Goal: Task Accomplishment & Management: Manage account settings

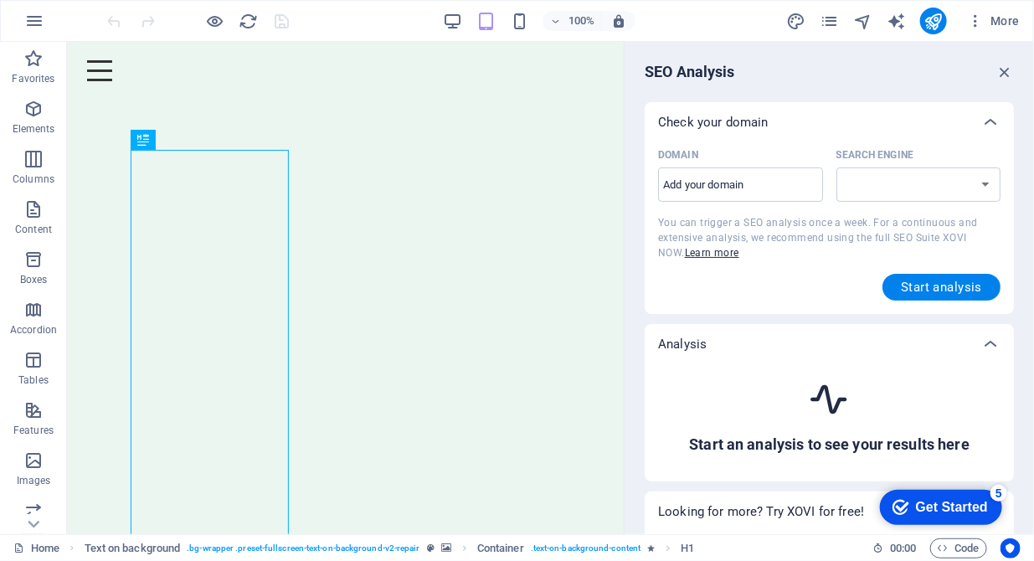
select select "google.com"
click at [0, 0] on icon "pages" at bounding box center [0, 0] width 0 height 0
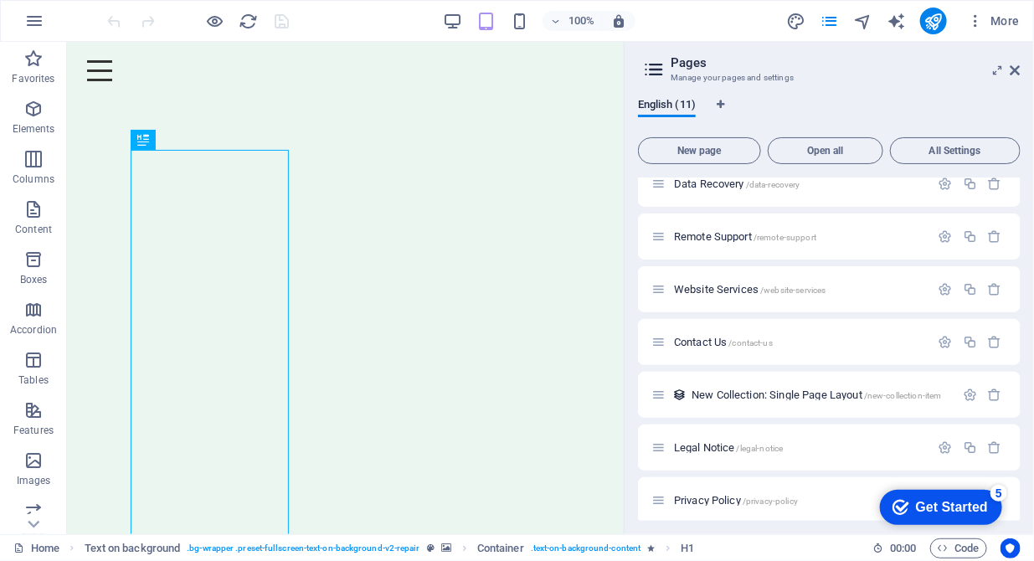
scroll to position [229, 0]
click at [939, 446] on icon "button" at bounding box center [946, 446] width 14 height 14
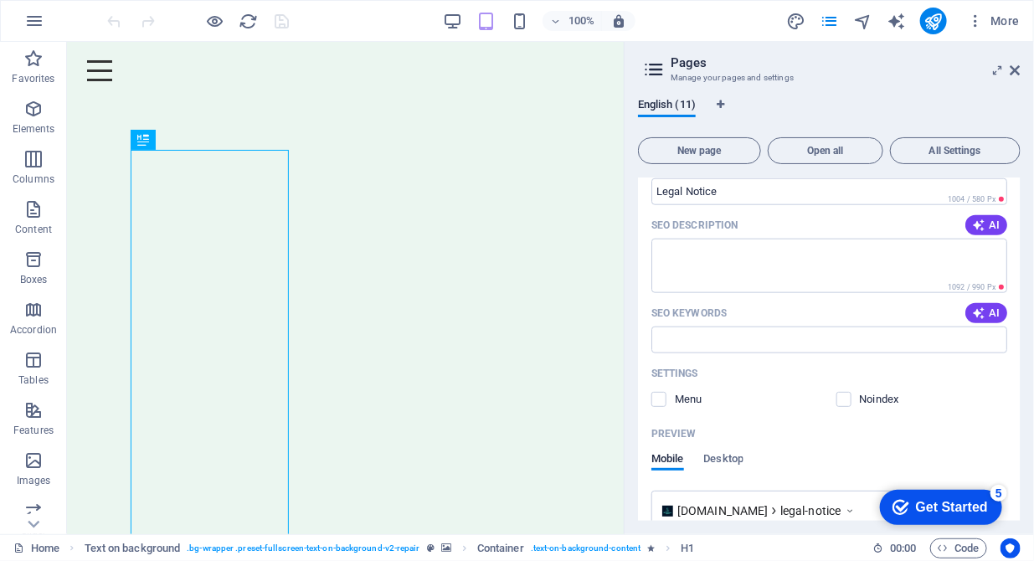
scroll to position [668, 0]
click at [845, 400] on label at bounding box center [844, 398] width 15 height 15
click at [0, 0] on input "checkbox" at bounding box center [0, 0] width 0 height 0
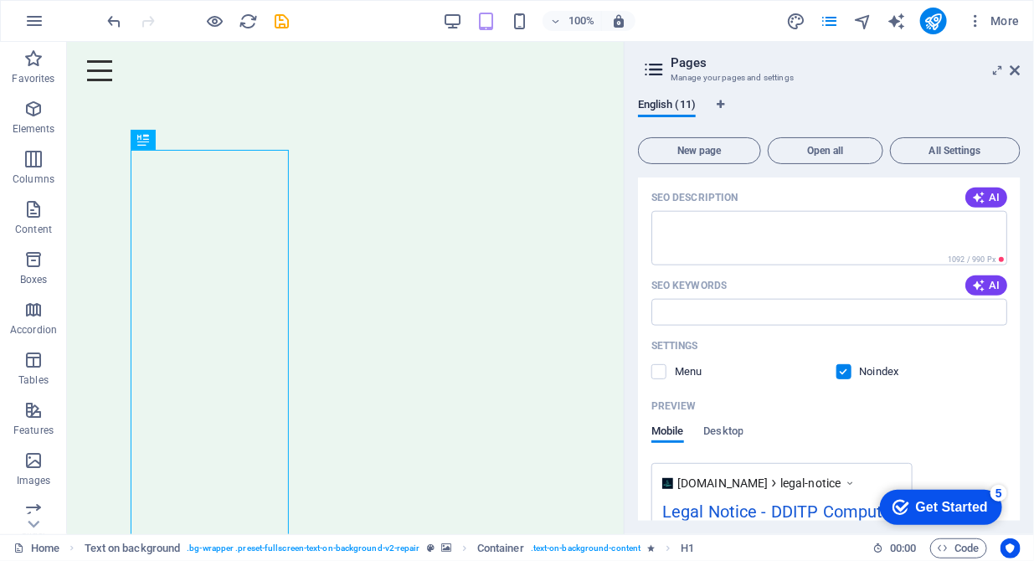
scroll to position [693, 0]
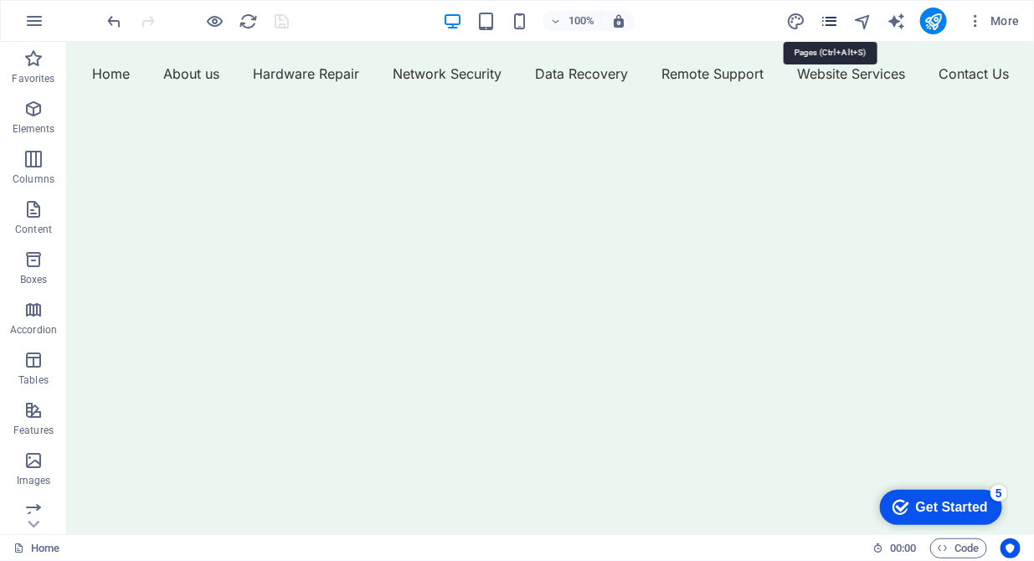
click at [0, 0] on icon "pages" at bounding box center [0, 0] width 0 height 0
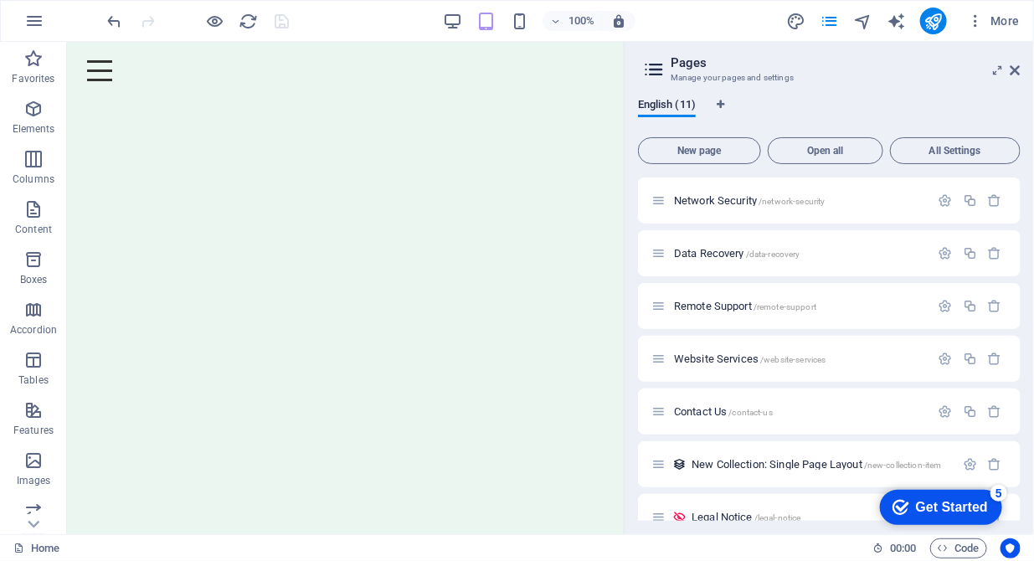
scroll to position [236, 0]
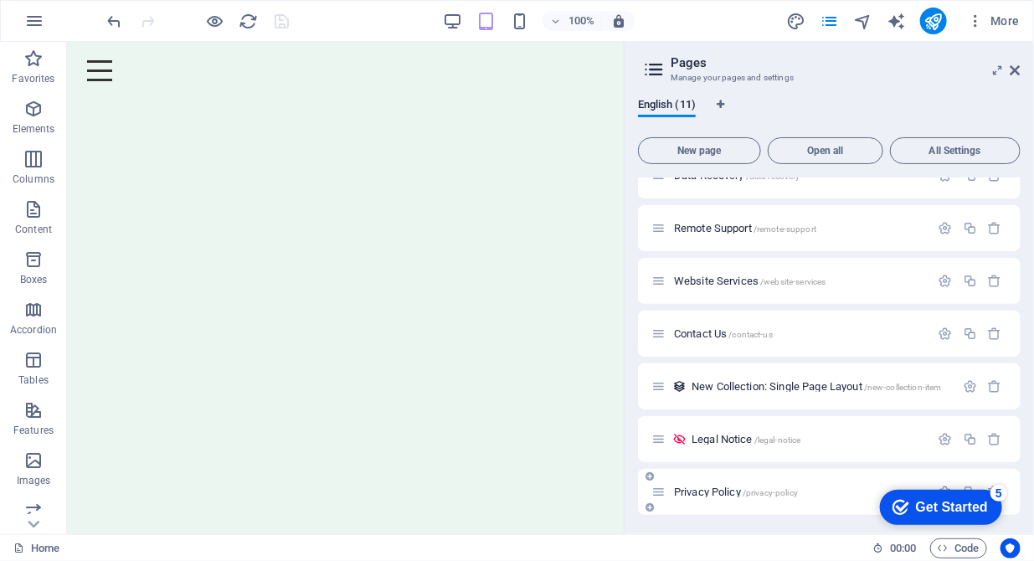
click at [728, 492] on span "Privacy Policy /privacy-policy" at bounding box center [736, 492] width 124 height 13
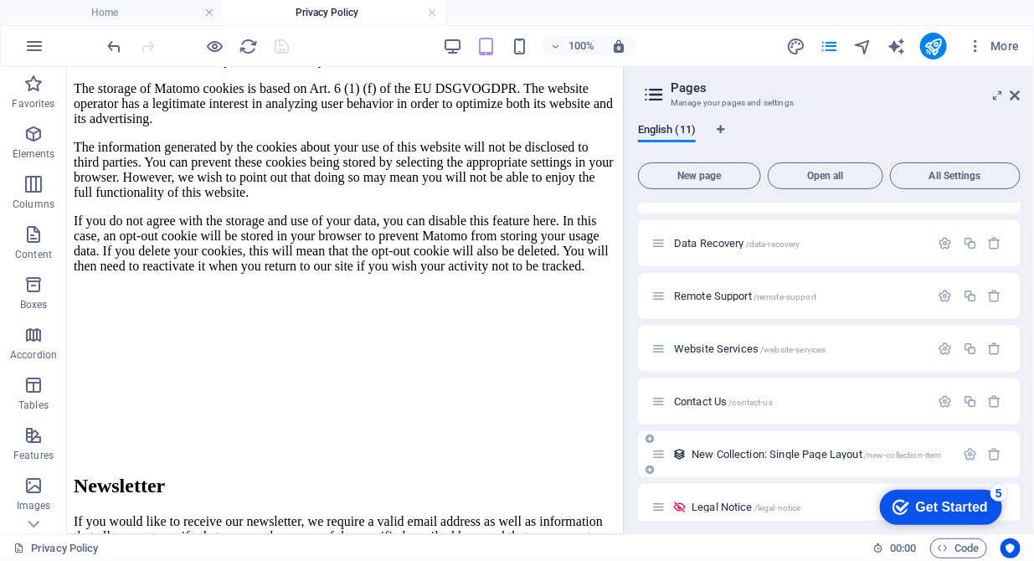
scroll to position [261, 0]
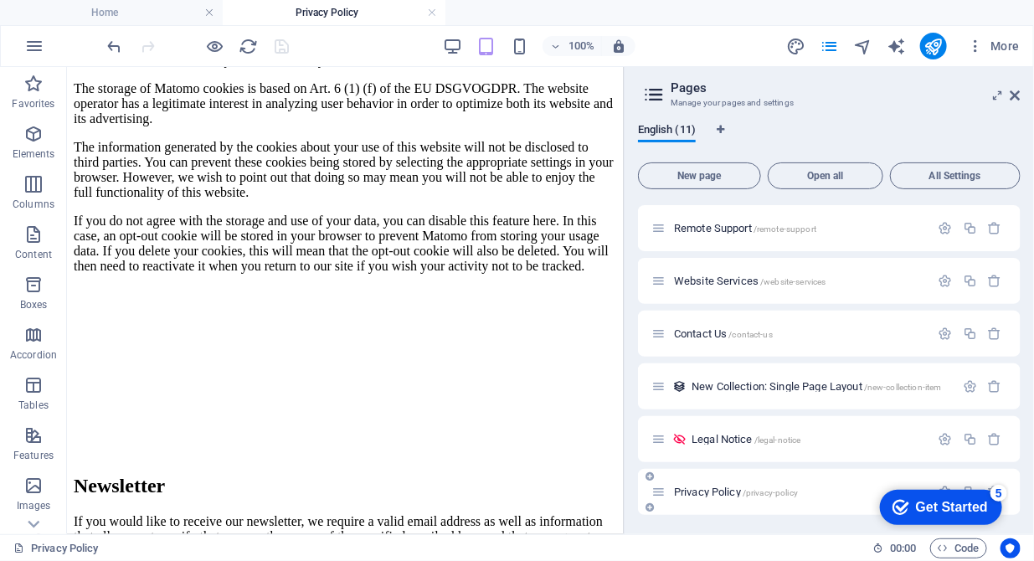
click at [760, 491] on span "/privacy-policy" at bounding box center [770, 492] width 55 height 9
click at [893, 507] on icon "Get Started 5 items remaining, 0% complete" at bounding box center [900, 506] width 17 height 15
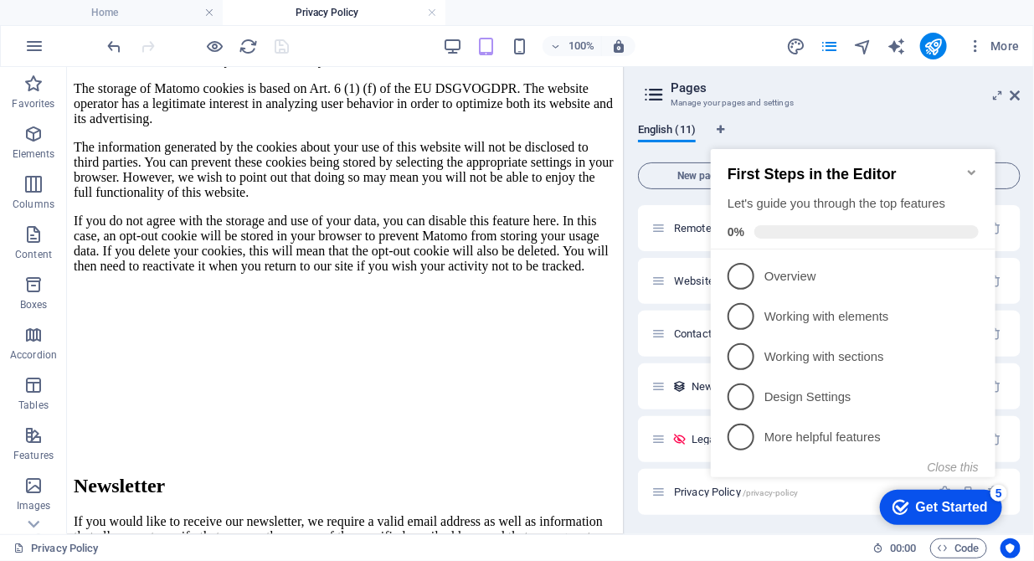
click at [893, 507] on icon "Get Started 5 items remaining, 0% complete" at bounding box center [900, 506] width 17 height 15
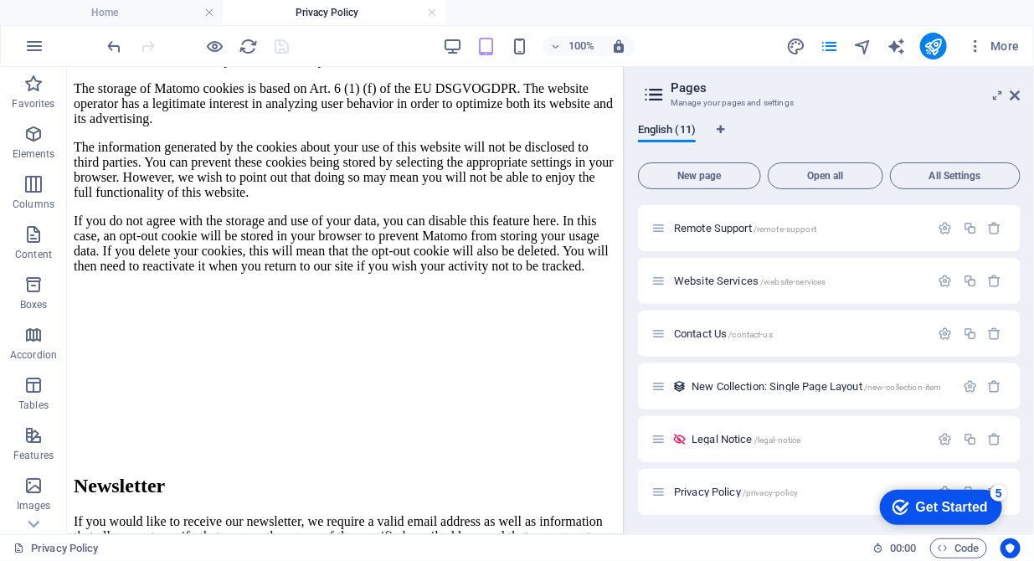
click at [998, 489] on div "5" at bounding box center [998, 492] width 17 height 17
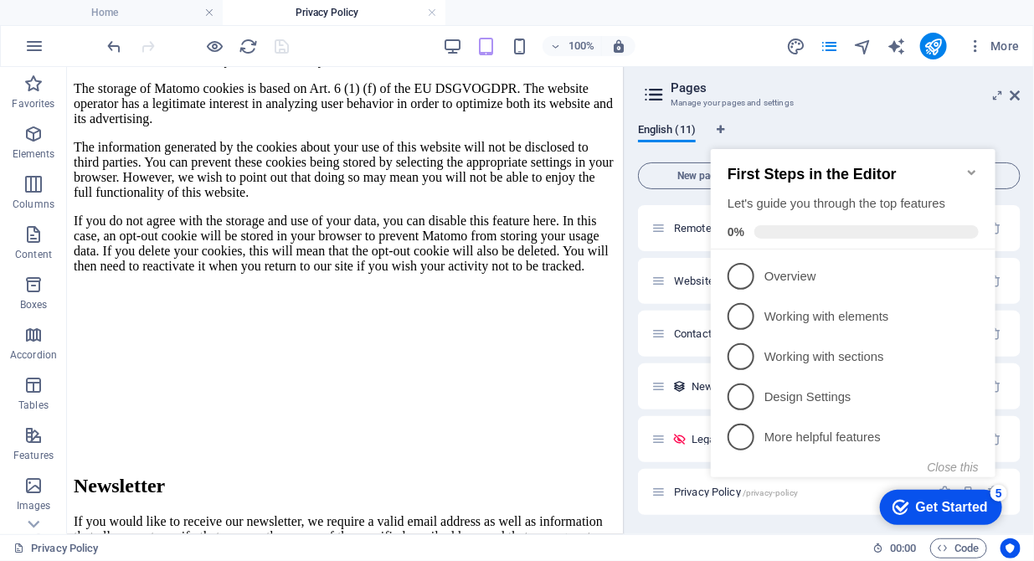
click at [998, 489] on div "5" at bounding box center [998, 492] width 17 height 17
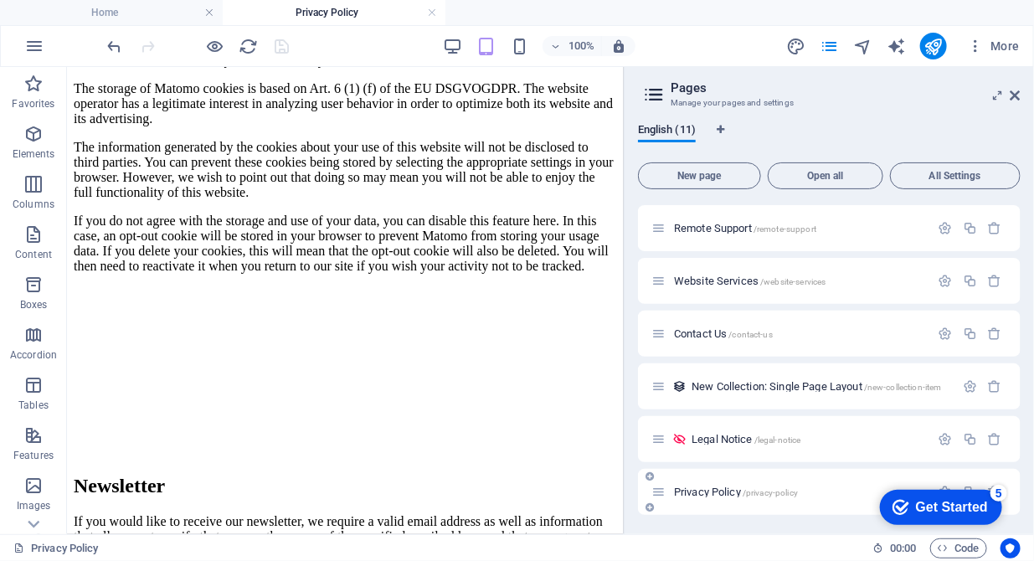
click at [658, 495] on icon at bounding box center [659, 492] width 14 height 14
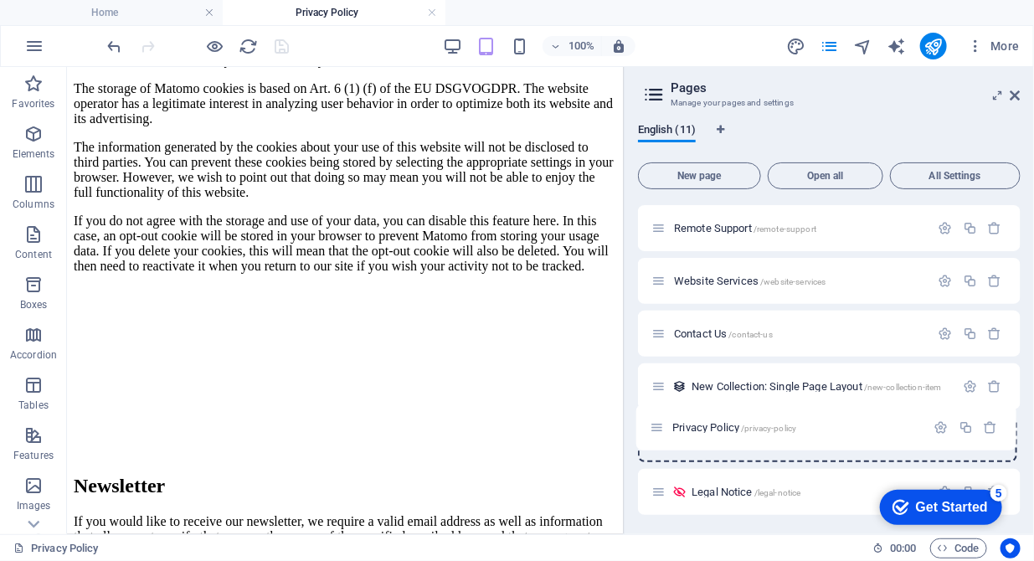
drag, startPoint x: 660, startPoint y: 490, endPoint x: 658, endPoint y: 421, distance: 68.7
click at [658, 421] on div "Home / About us /about-us Hardware Repair /hardware-repair Network Security /ne…" at bounding box center [829, 228] width 383 height 574
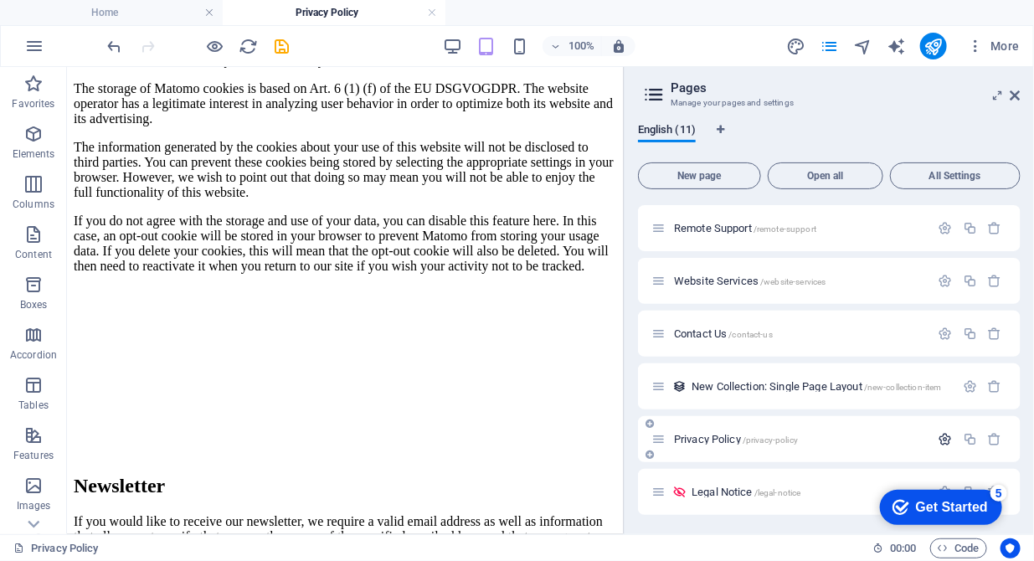
click at [940, 433] on icon "button" at bounding box center [946, 439] width 14 height 14
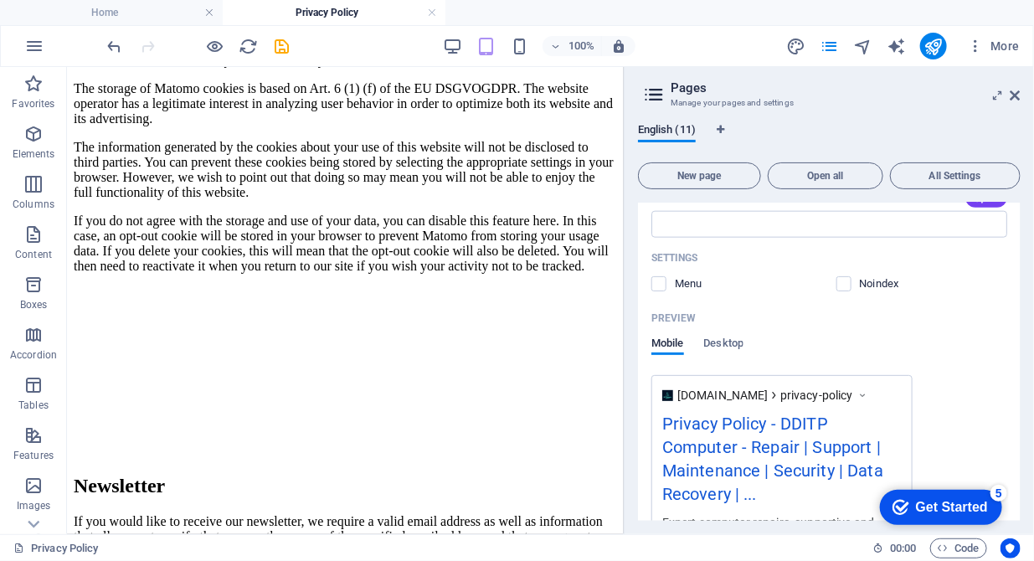
scroll to position [810, 0]
click at [841, 281] on label at bounding box center [844, 282] width 15 height 15
click at [0, 0] on input "checkbox" at bounding box center [0, 0] width 0 height 0
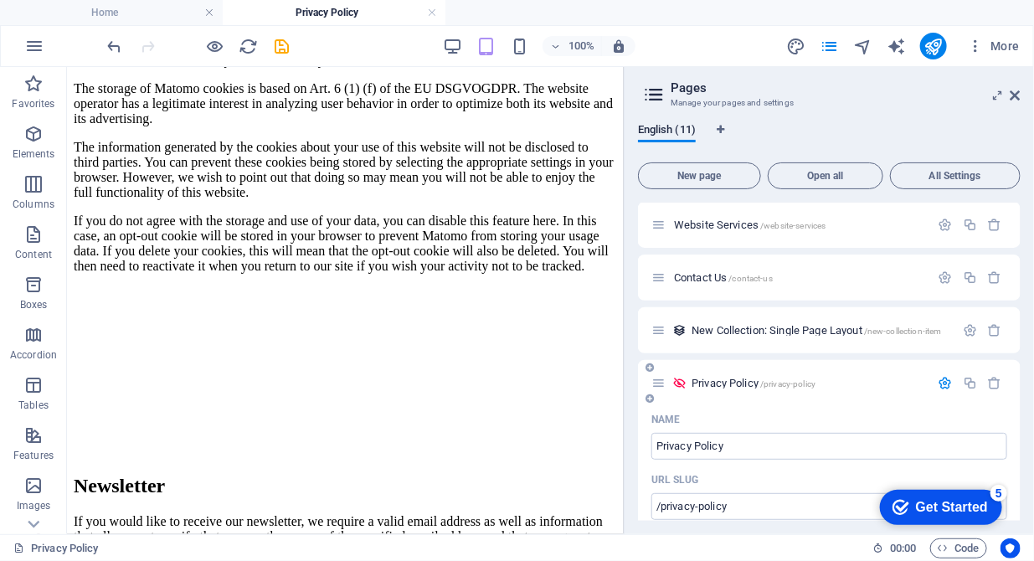
scroll to position [317, 0]
click at [940, 377] on icon "button" at bounding box center [946, 384] width 14 height 14
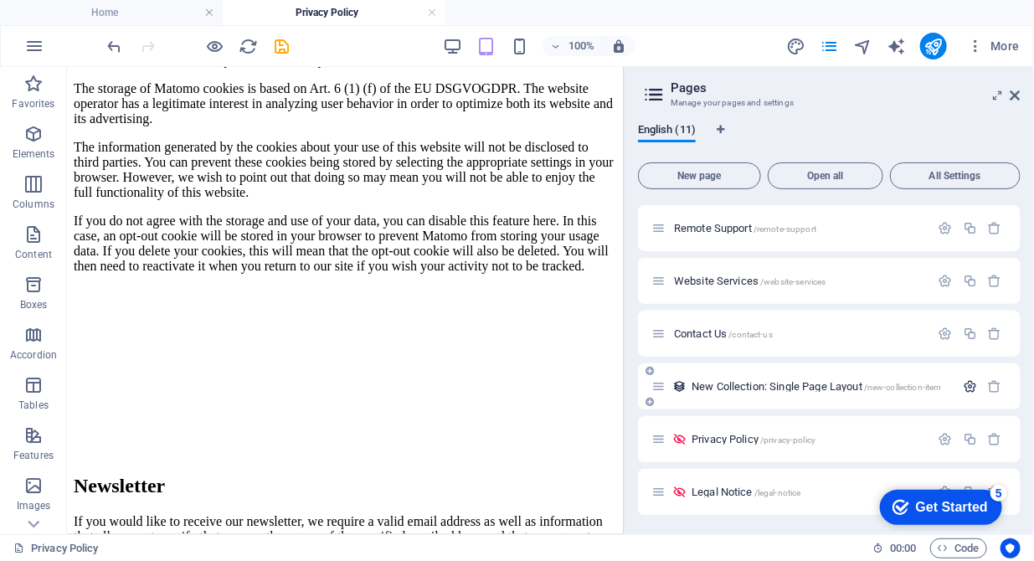
click at [964, 380] on icon "button" at bounding box center [970, 386] width 14 height 14
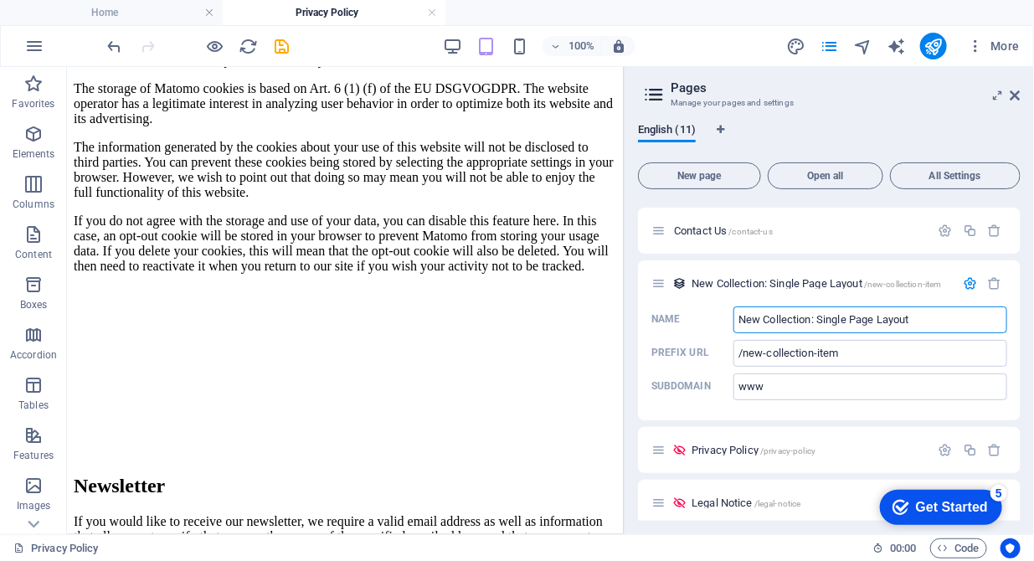
scroll to position [363, 0]
click at [994, 284] on icon "button" at bounding box center [995, 284] width 14 height 14
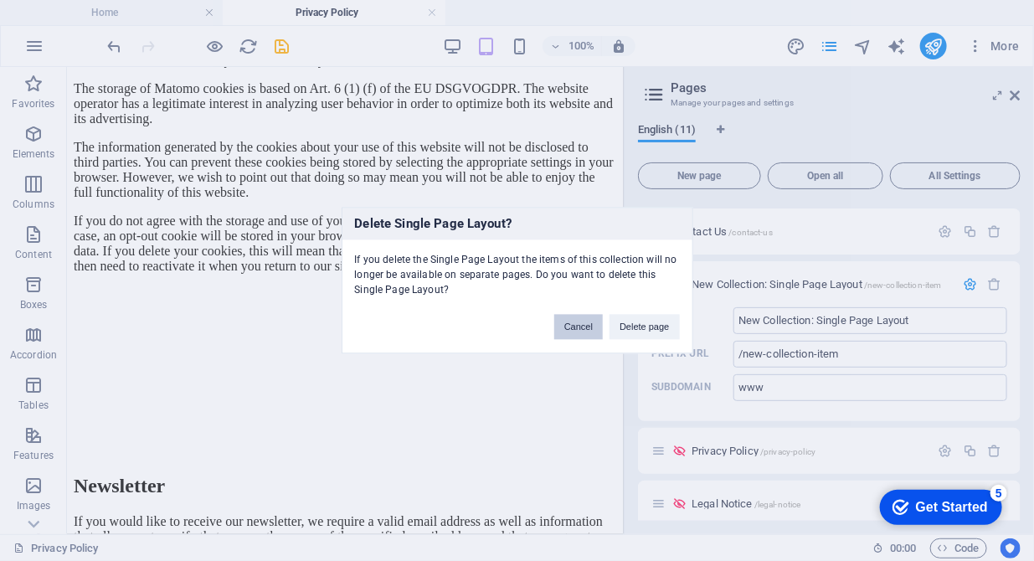
click at [580, 326] on button "Cancel" at bounding box center [578, 327] width 49 height 25
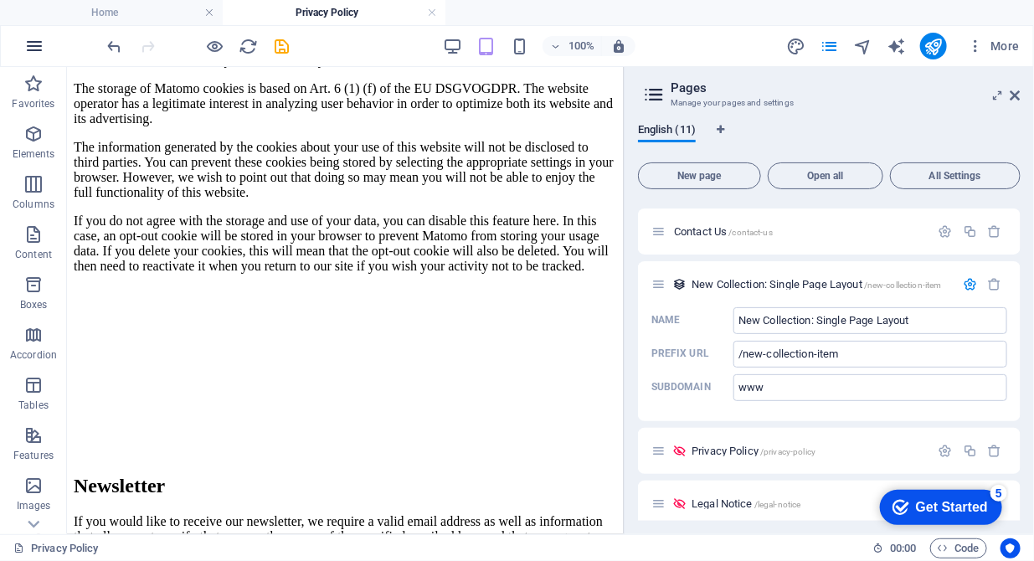
click at [39, 49] on icon "button" at bounding box center [34, 46] width 20 height 20
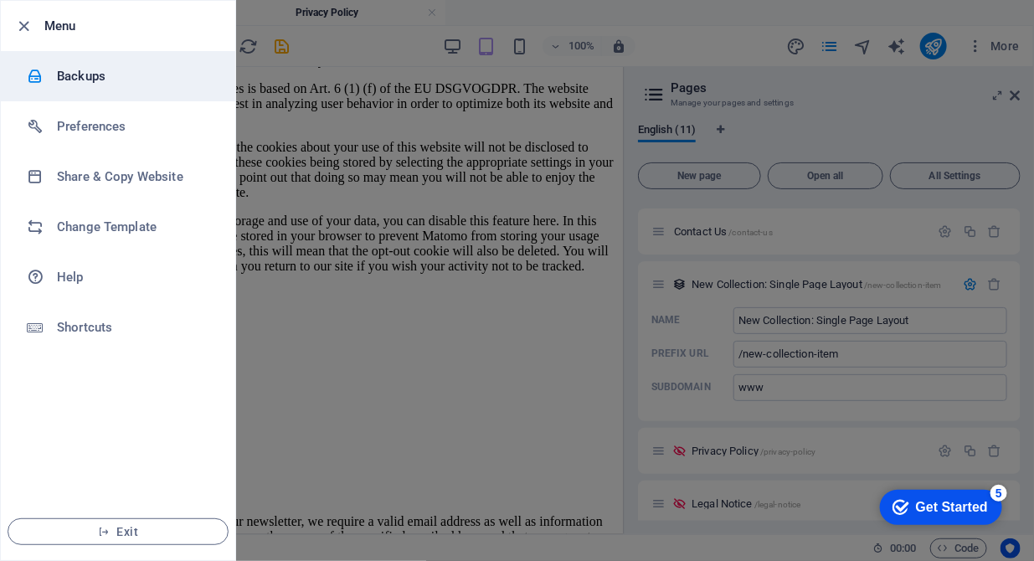
click at [99, 83] on h6 "Backups" at bounding box center [134, 76] width 155 height 20
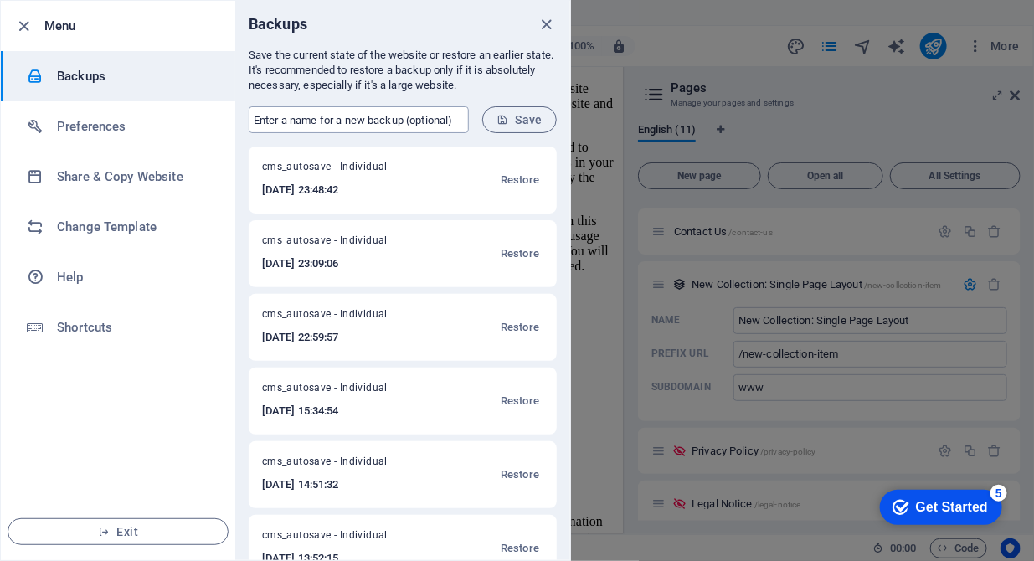
click at [271, 121] on input "text" at bounding box center [359, 119] width 220 height 27
type input "version 13 backup"
click at [510, 111] on button "Save" at bounding box center [519, 119] width 75 height 27
click at [537, 23] on span "close" at bounding box center [547, 24] width 20 height 19
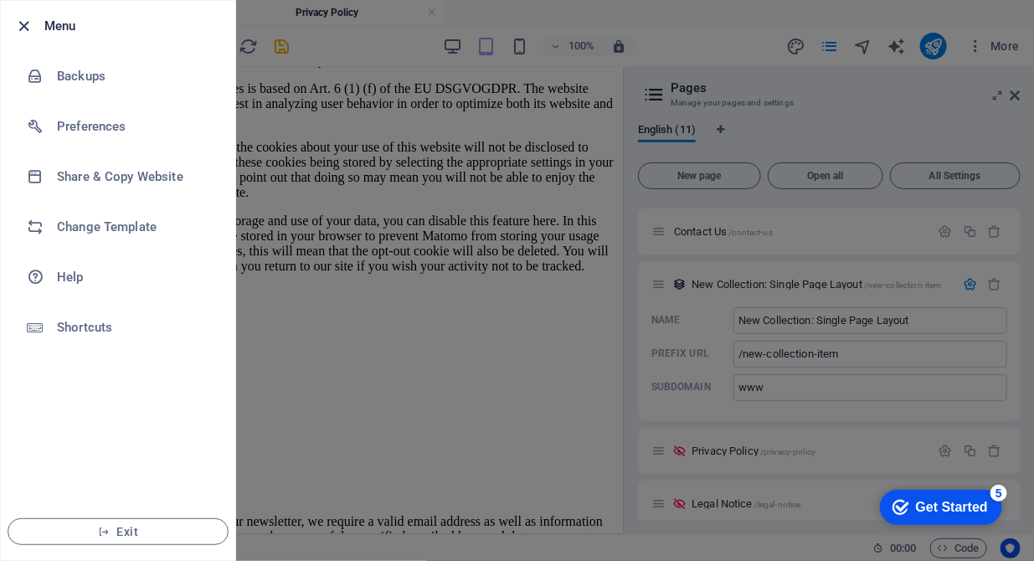
click at [23, 23] on icon "button" at bounding box center [24, 26] width 19 height 19
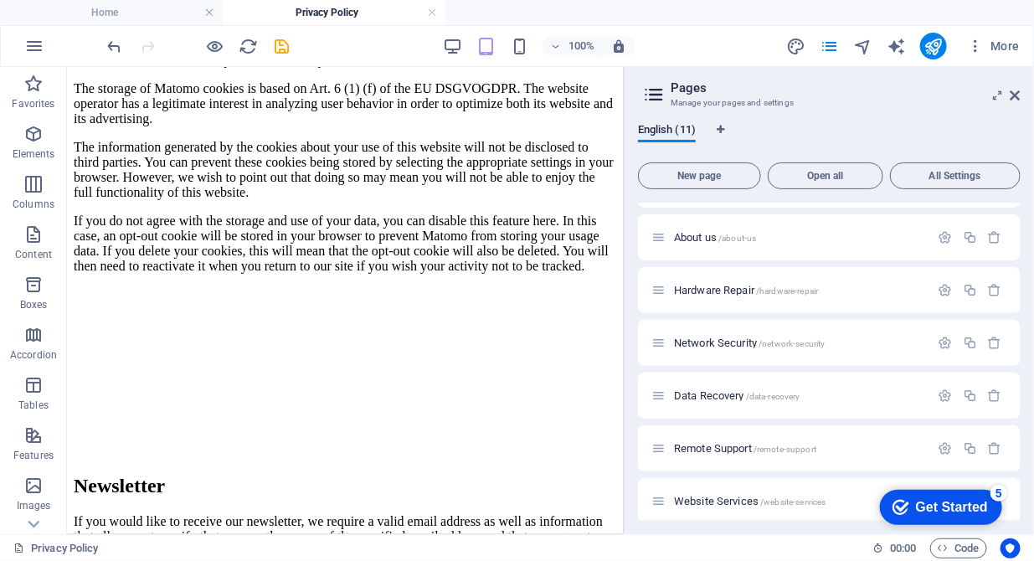
scroll to position [0, 0]
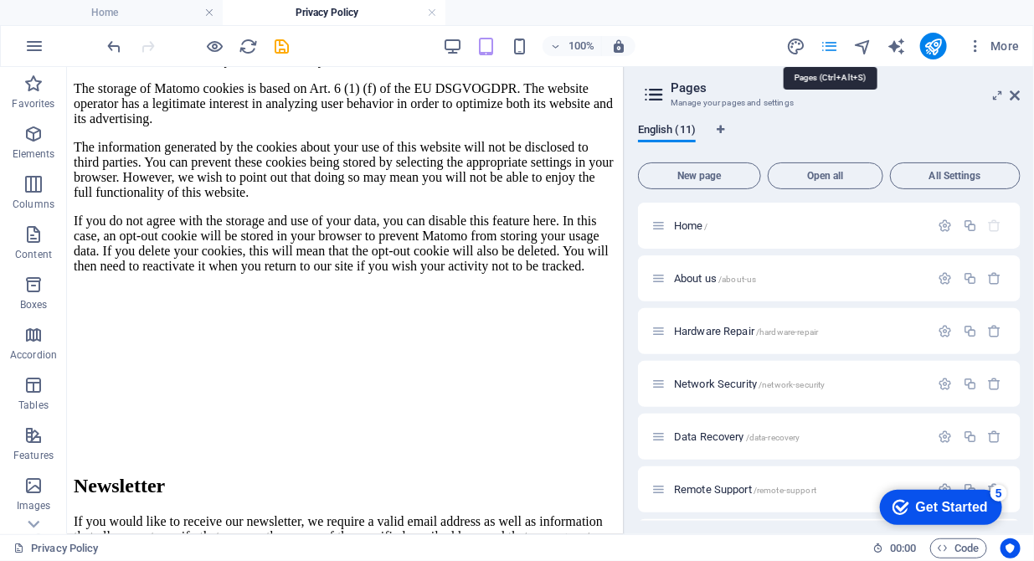
click at [828, 37] on icon "pages" at bounding box center [829, 46] width 19 height 19
click at [939, 224] on icon "button" at bounding box center [946, 226] width 14 height 14
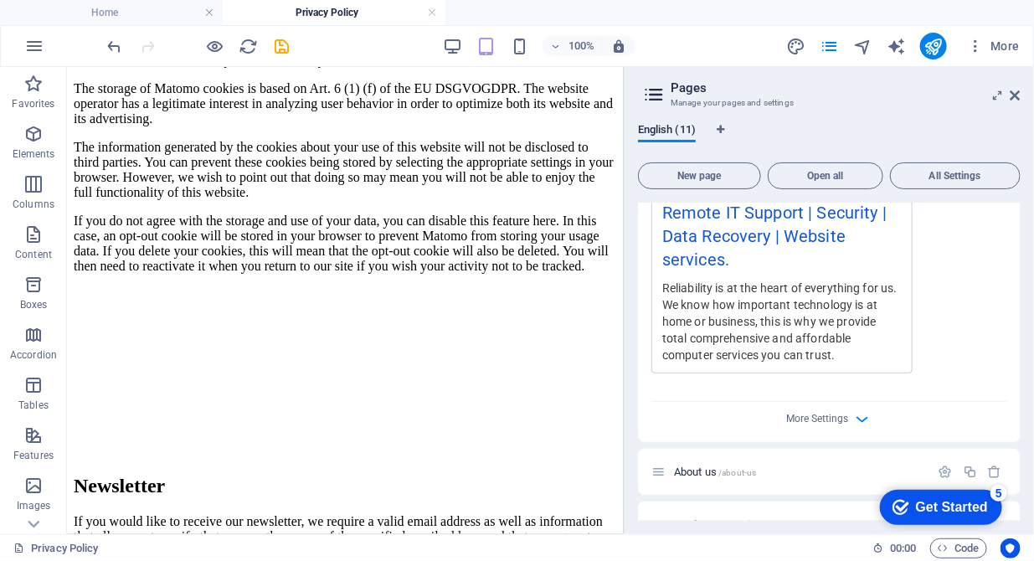
scroll to position [569, 0]
click at [858, 418] on icon "button" at bounding box center [862, 418] width 19 height 19
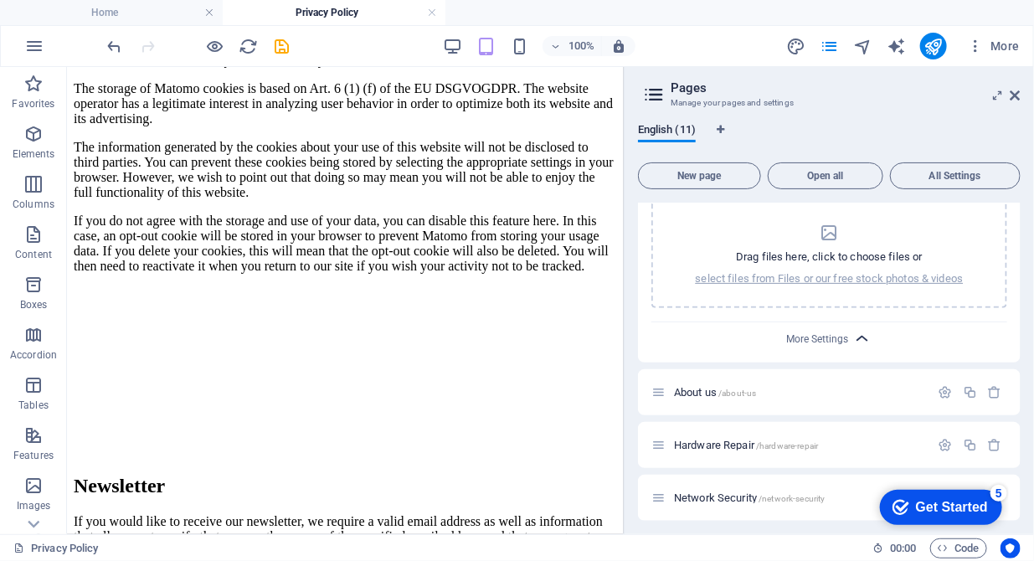
scroll to position [888, 0]
click at [863, 343] on icon "button" at bounding box center [862, 339] width 19 height 19
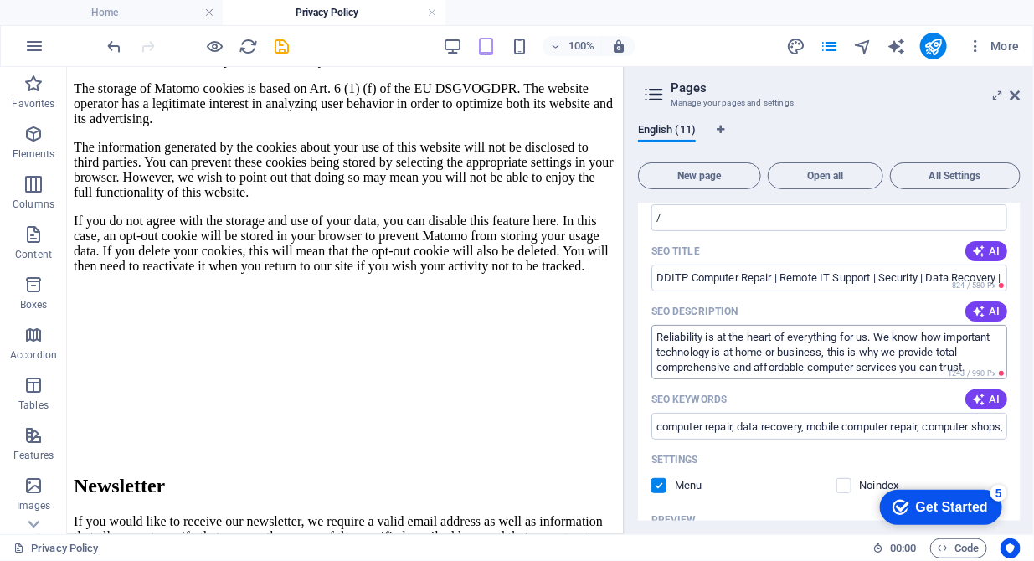
scroll to position [132, 0]
click at [702, 424] on input "computer repair, data recovery, mobile computer repair, computer shops, compute…" at bounding box center [830, 425] width 356 height 27
click at [673, 428] on input "computer repair, data recovery, mobile computer repair, computer shops, compute…" at bounding box center [830, 425] width 356 height 27
paste input "Stevenage, data recovery Baldock, mobile computer repair Letchworth, computer s…"
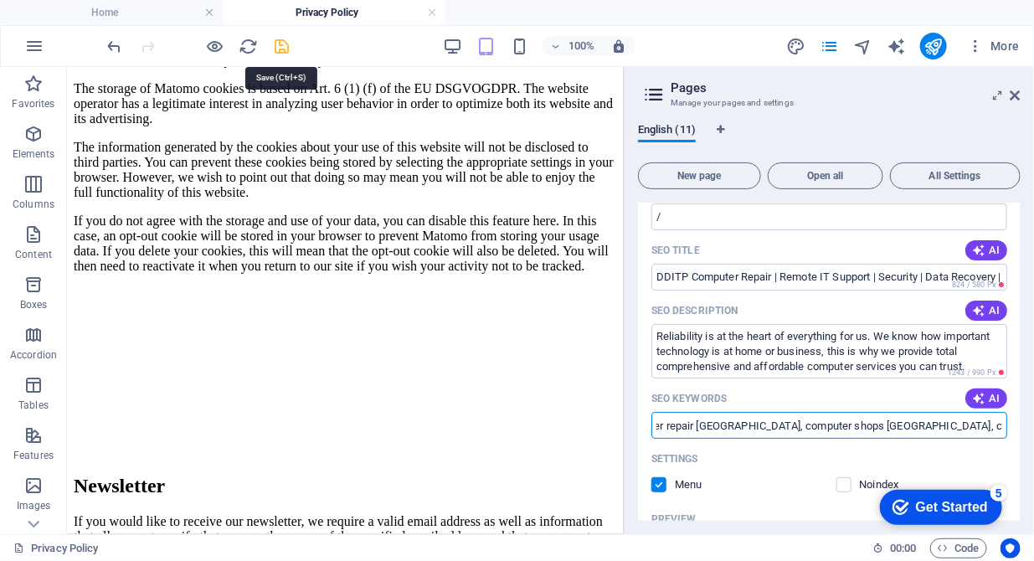
type input "computer repair Stevenage, data recovery Baldock, mobile computer repair Letchw…"
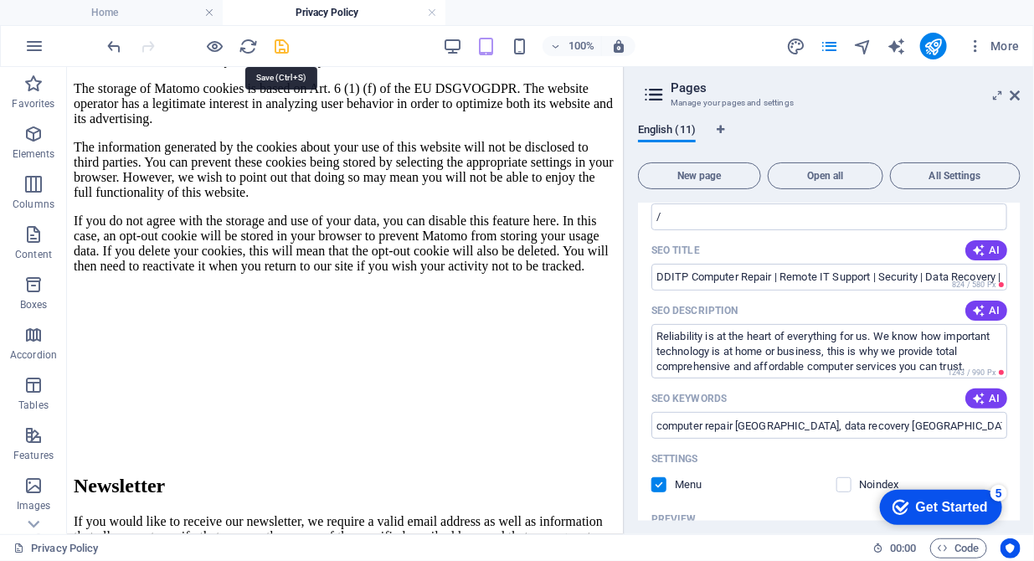
click at [285, 41] on icon "save" at bounding box center [282, 46] width 19 height 19
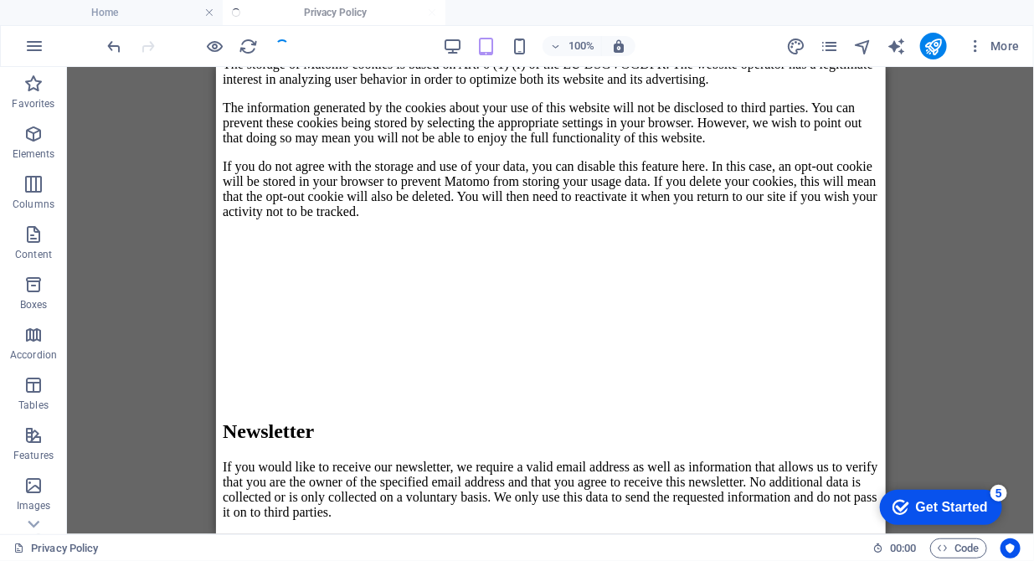
scroll to position [3394, 0]
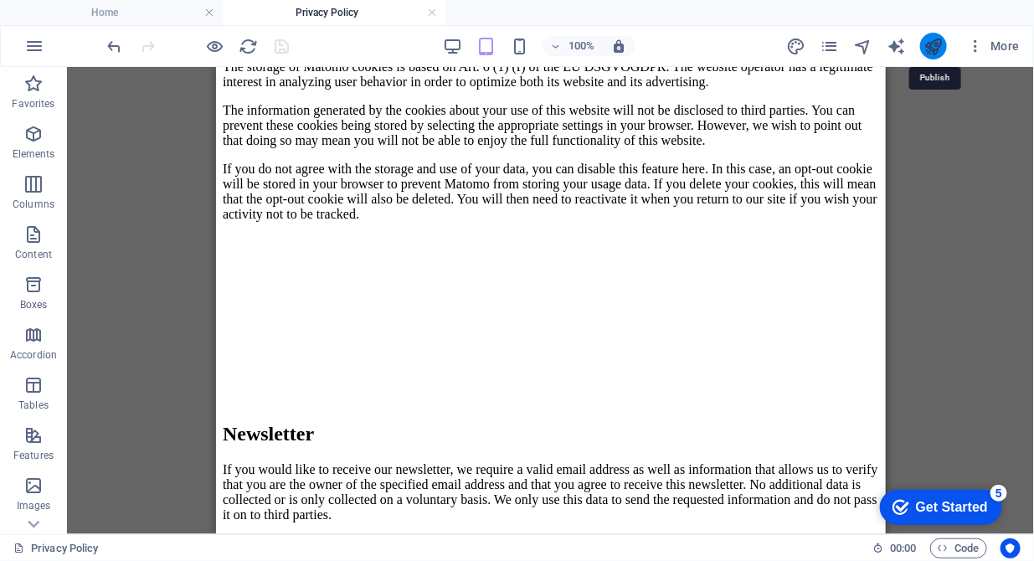
click at [935, 48] on icon "publish" at bounding box center [933, 46] width 19 height 19
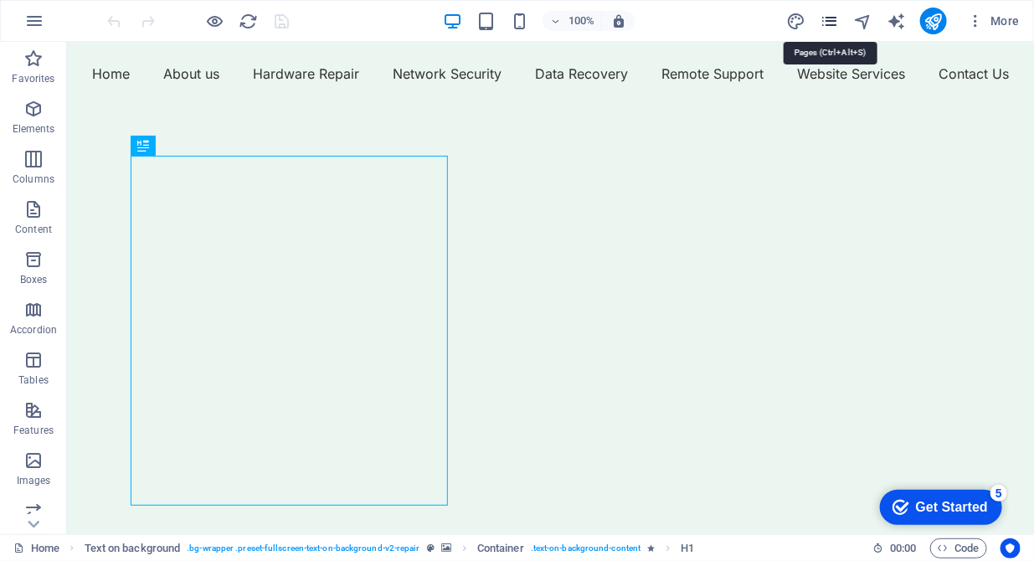
click at [832, 25] on icon "pages" at bounding box center [829, 21] width 19 height 19
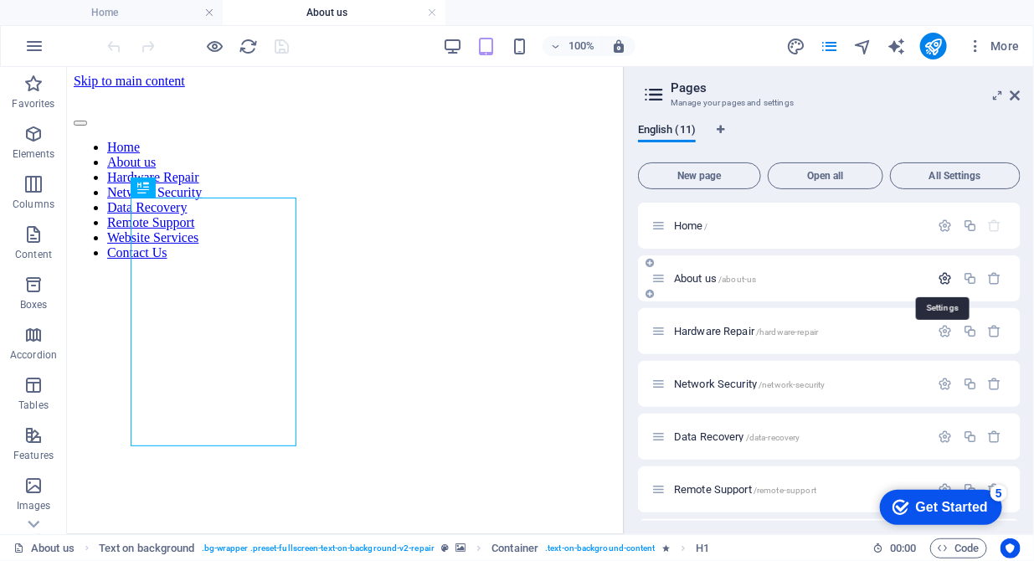
click at [0, 0] on icon "button" at bounding box center [0, 0] width 0 height 0
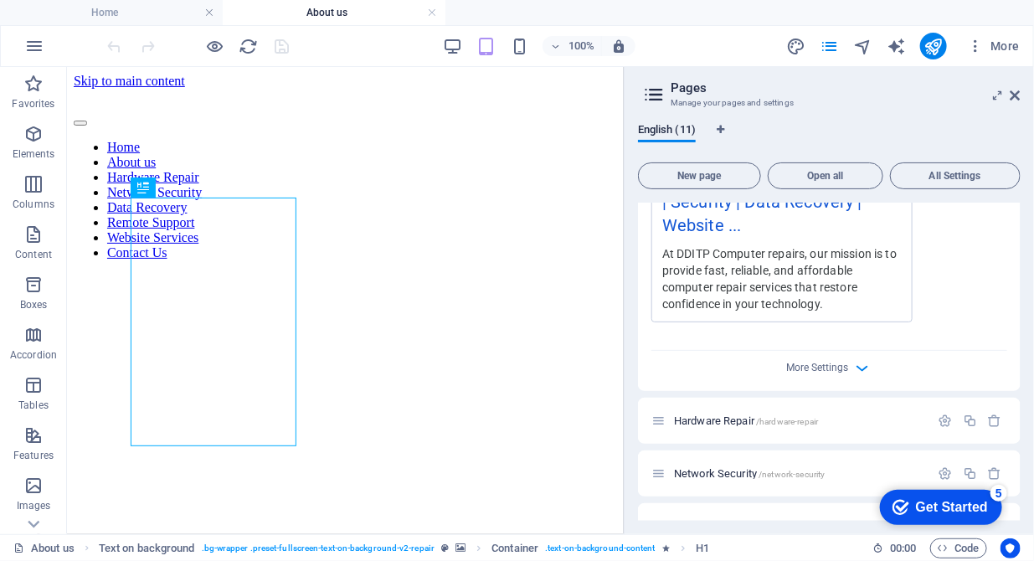
scroll to position [656, 0]
click at [860, 364] on icon "button" at bounding box center [862, 367] width 19 height 19
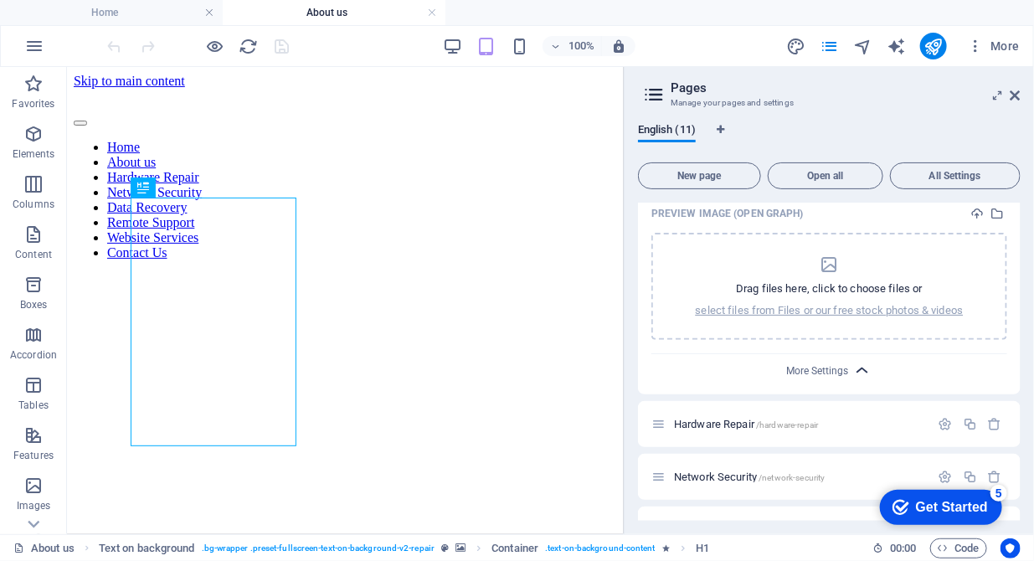
scroll to position [894, 0]
click at [860, 364] on icon "button" at bounding box center [862, 369] width 19 height 19
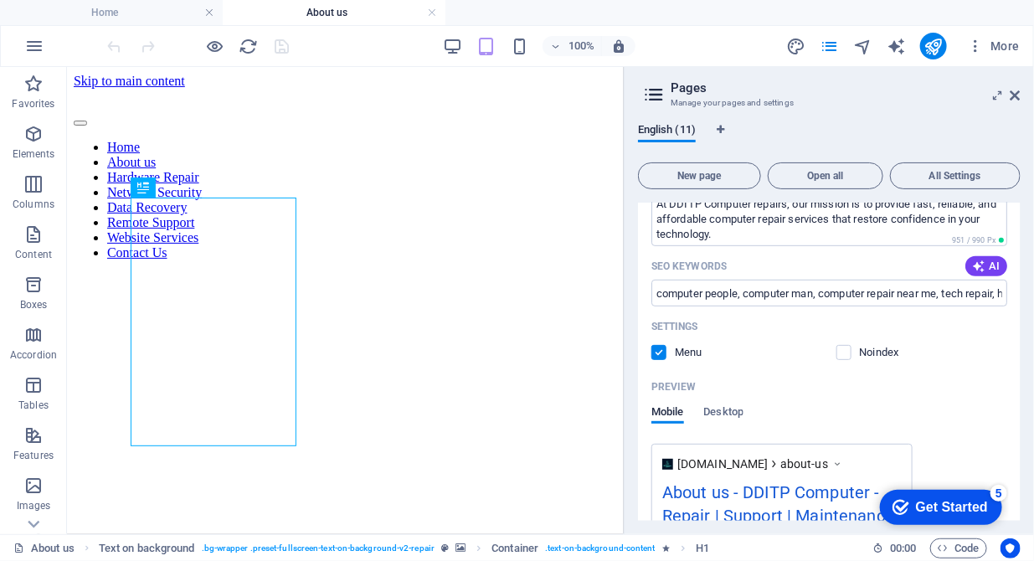
scroll to position [250, 0]
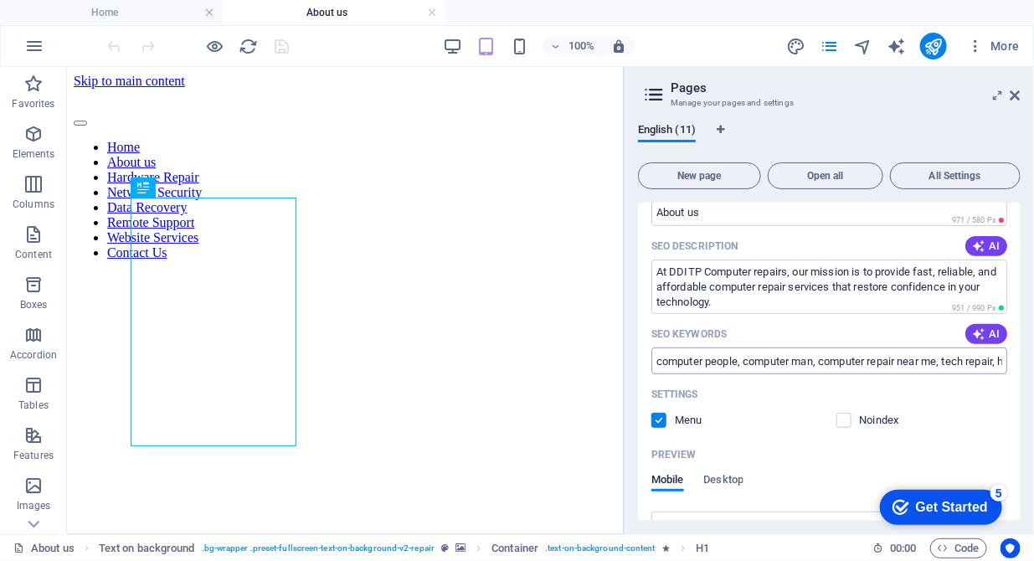
click at [729, 364] on input "computer people, computer man, computer repair near me, tech repair, home it re…" at bounding box center [830, 361] width 356 height 27
click at [680, 365] on input "computer people, computer man, computer repair near me, tech repair, home it re…" at bounding box center [830, 361] width 356 height 27
paste input "Baldock, computer man Biggleswade, computer repair near me, tech repair [GEOGRA…"
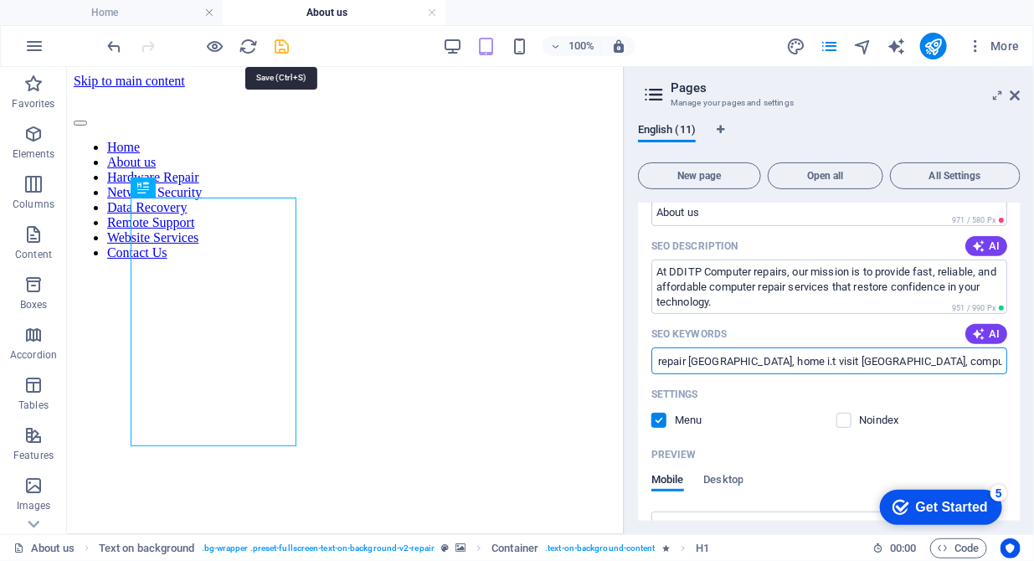
type input "computer people Baldock, computer man Biggleswade, computer repair near me, tec…"
click at [274, 37] on icon "save" at bounding box center [282, 46] width 19 height 19
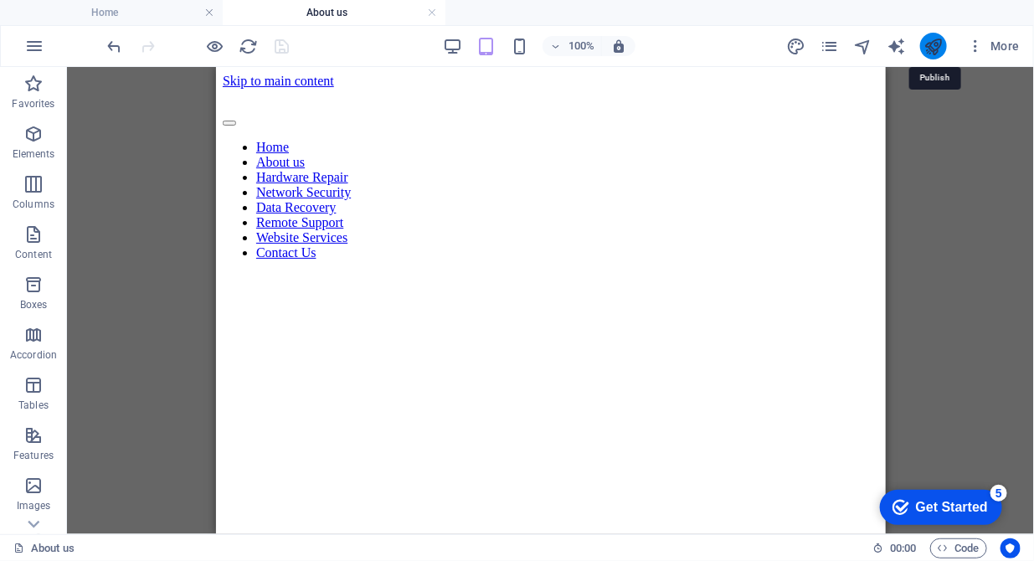
click at [932, 43] on icon "publish" at bounding box center [933, 46] width 19 height 19
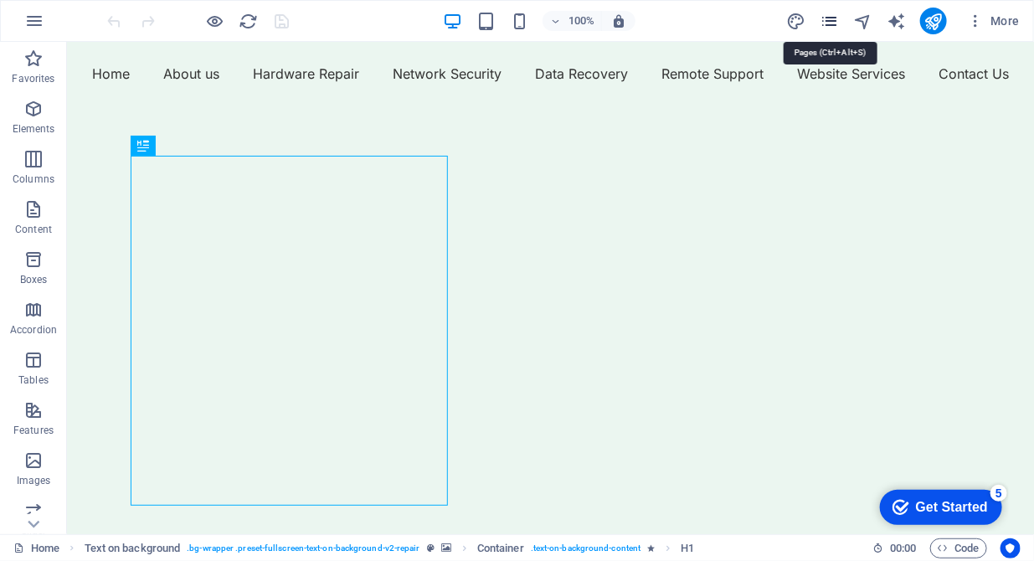
click at [0, 0] on icon "pages" at bounding box center [0, 0] width 0 height 0
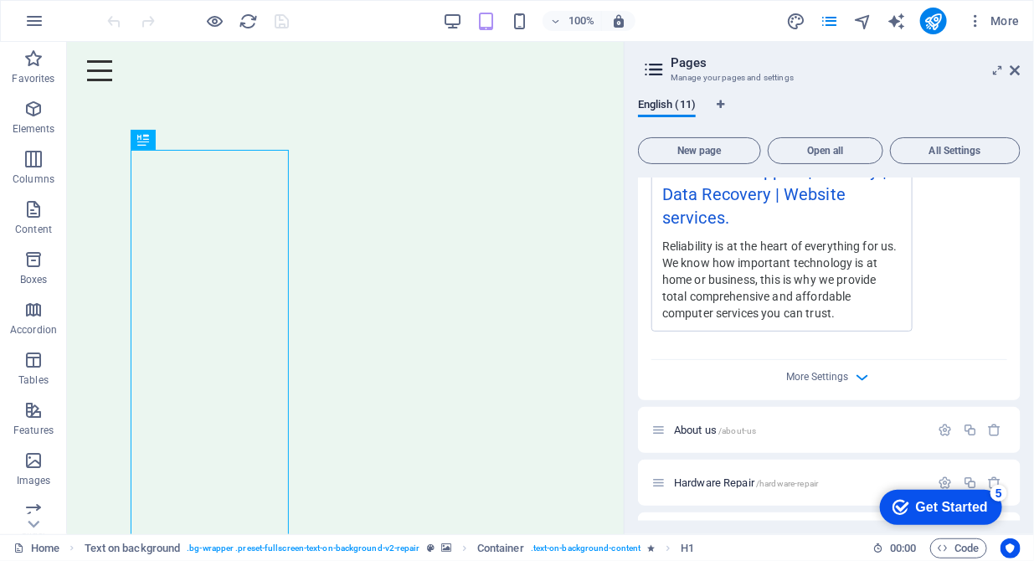
scroll to position [661, 0]
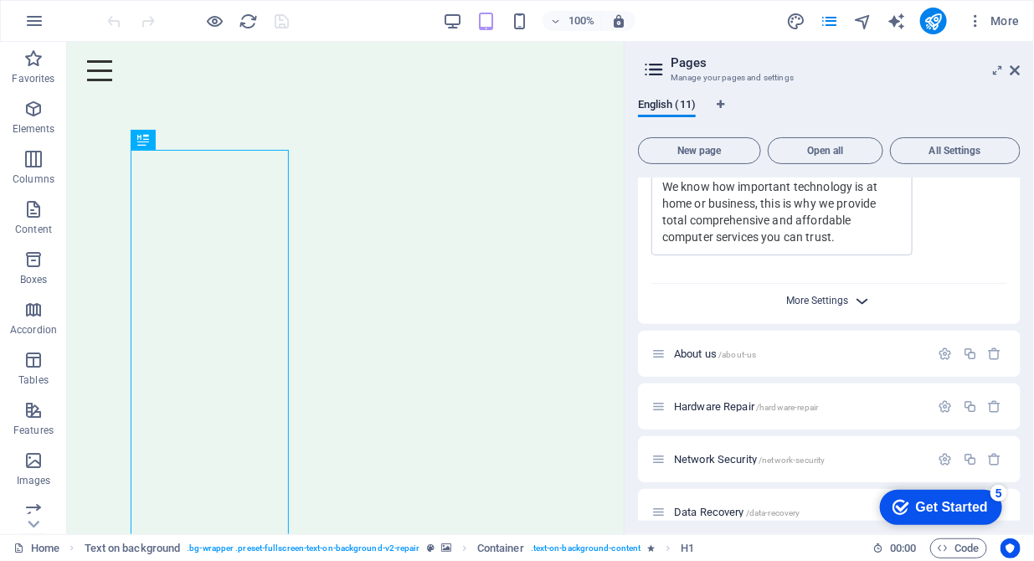
click at [816, 303] on span "More Settings" at bounding box center [818, 301] width 62 height 12
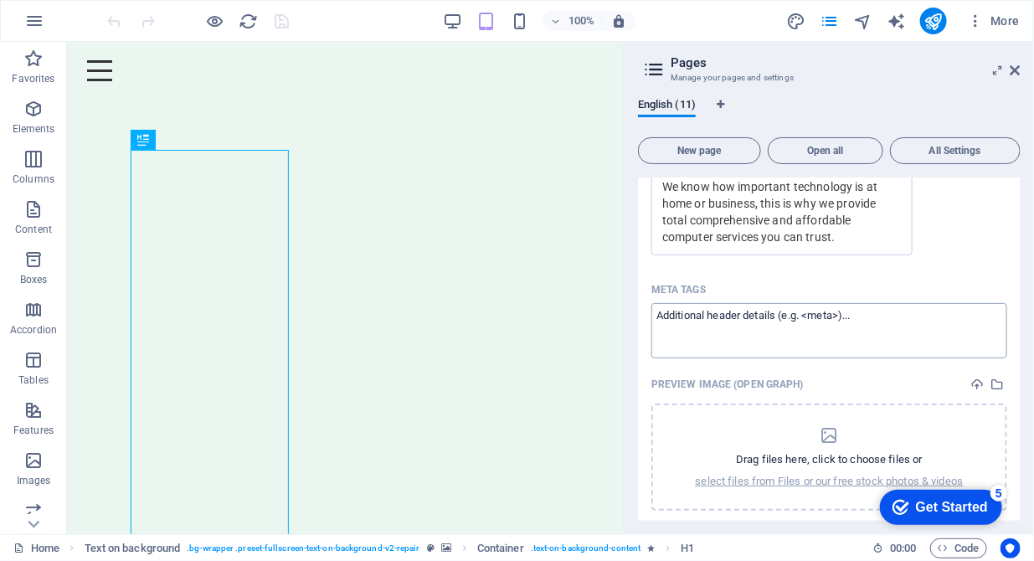
click at [676, 322] on textarea "Meta tags ​" at bounding box center [830, 330] width 356 height 54
paste textarea "<link rel="canonical" href="https://www.dditp.co.uk"/>"
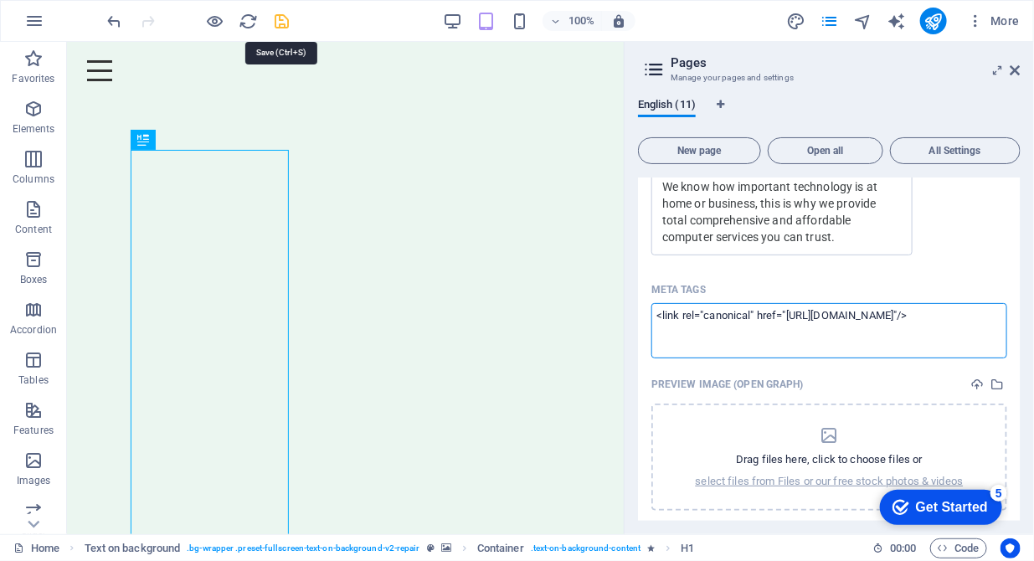
click at [286, 21] on body "DDITP Repair | Support | Maintenance | Security | Data Recovery | Website servi…" at bounding box center [517, 280] width 1034 height 561
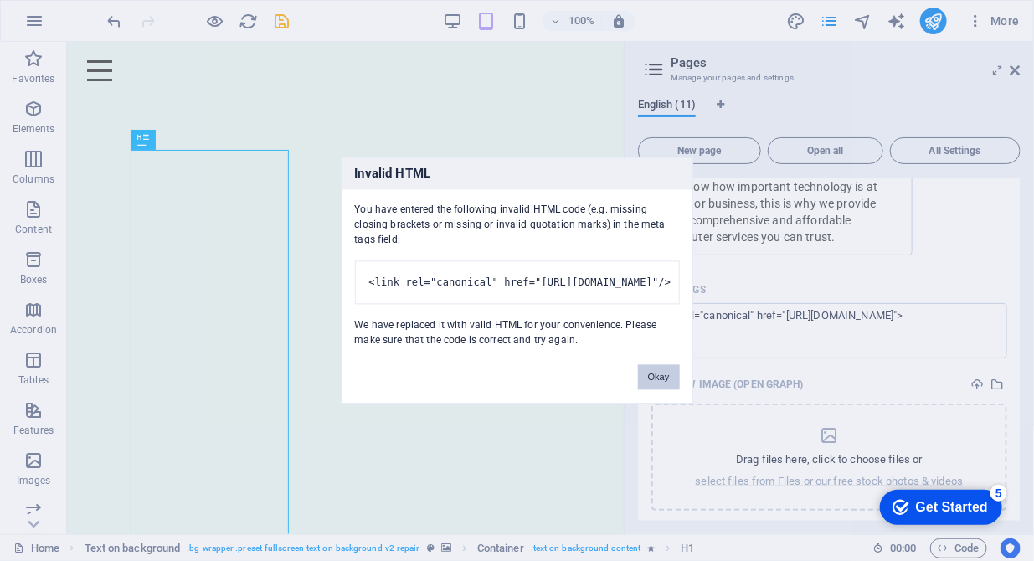
click at [652, 389] on button "Okay" at bounding box center [659, 377] width 42 height 25
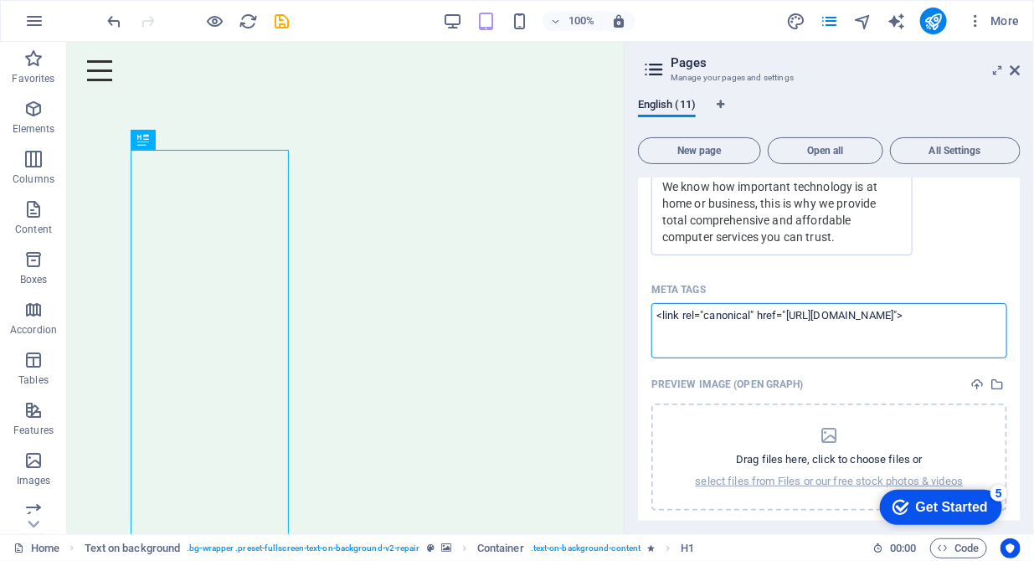
click at [657, 321] on textarea "<link rel="canonical" href="https://www.dditp.co.uk">" at bounding box center [830, 330] width 356 height 54
click at [974, 317] on textarea "<meta tag><link rel="canonical" href="https://www.dditp.co.uk">" at bounding box center [830, 330] width 356 height 54
click at [933, 20] on body "DDITP Repair | Support | Maintenance | Security | Data Recovery | Website servi…" at bounding box center [517, 280] width 1034 height 561
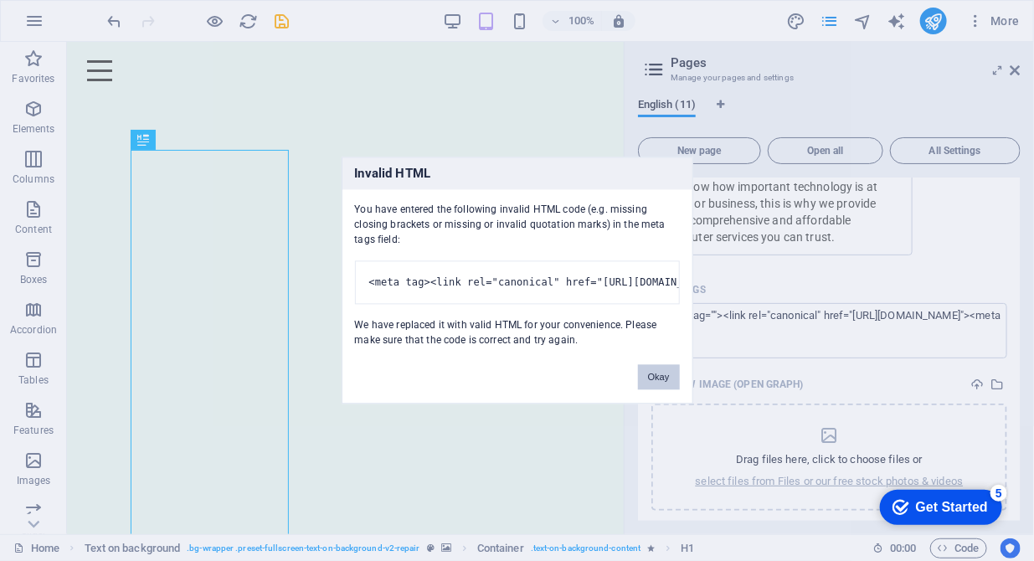
click at [656, 389] on button "Okay" at bounding box center [659, 377] width 42 height 25
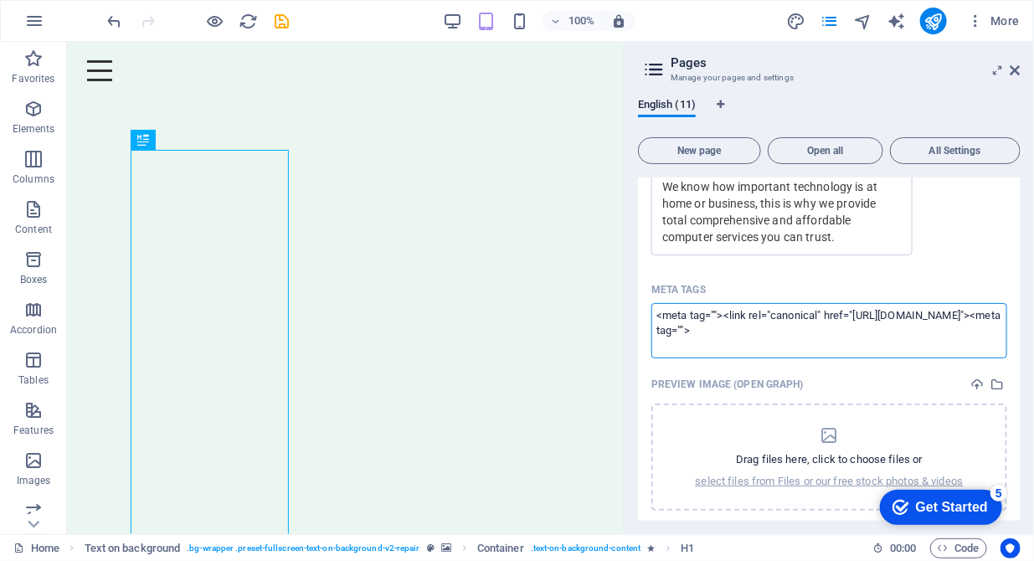
click at [716, 332] on textarea "<meta tag=""><link rel="canonical" href="https://www.dditp.co.uk"><meta tag="">" at bounding box center [830, 330] width 356 height 54
type textarea "<meta tag=""><link rel="canonical" href="https://www.dditp.co.uk"><meta tag">"
drag, startPoint x: 719, startPoint y: 335, endPoint x: 627, endPoint y: 305, distance: 96.9
drag, startPoint x: 627, startPoint y: 305, endPoint x: 714, endPoint y: 338, distance: 92.2
click at [714, 338] on textarea "<meta tag=""><link rel="canonical" href="https://www.dditp.co.uk"><meta tag">" at bounding box center [830, 330] width 356 height 54
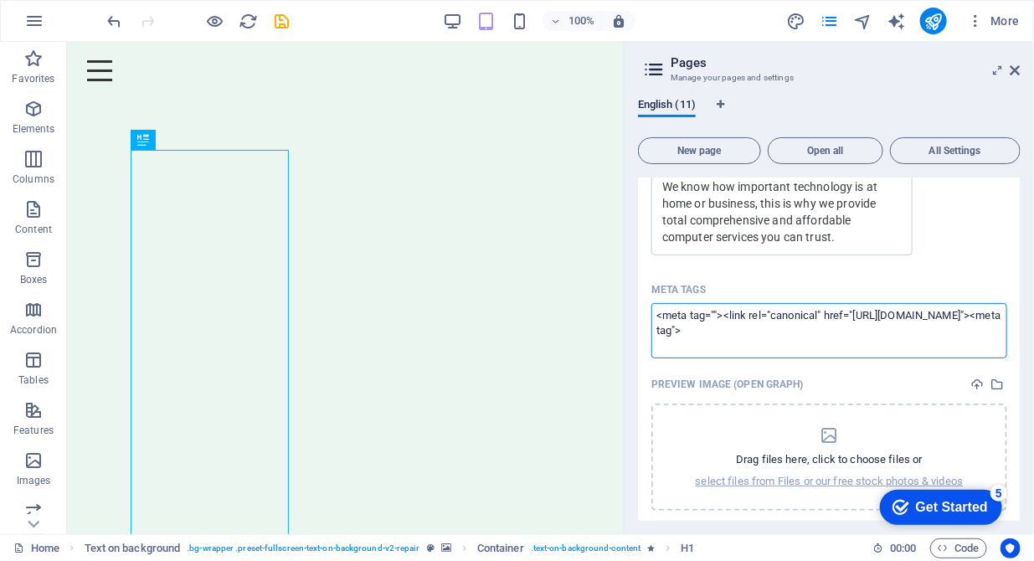
click at [736, 338] on textarea "<meta tag=""><link rel="canonical" href="https://www.dditp.co.uk"><meta tag">" at bounding box center [830, 330] width 356 height 54
drag, startPoint x: 736, startPoint y: 339, endPoint x: 641, endPoint y: 301, distance: 103.0
click at [641, 301] on div "Name Home ​ URL SLUG / ​ SEO Title AI DDITP Computer Repair | Remote IT Support…" at bounding box center [829, 64] width 383 height 1003
